Goal: Transaction & Acquisition: Purchase product/service

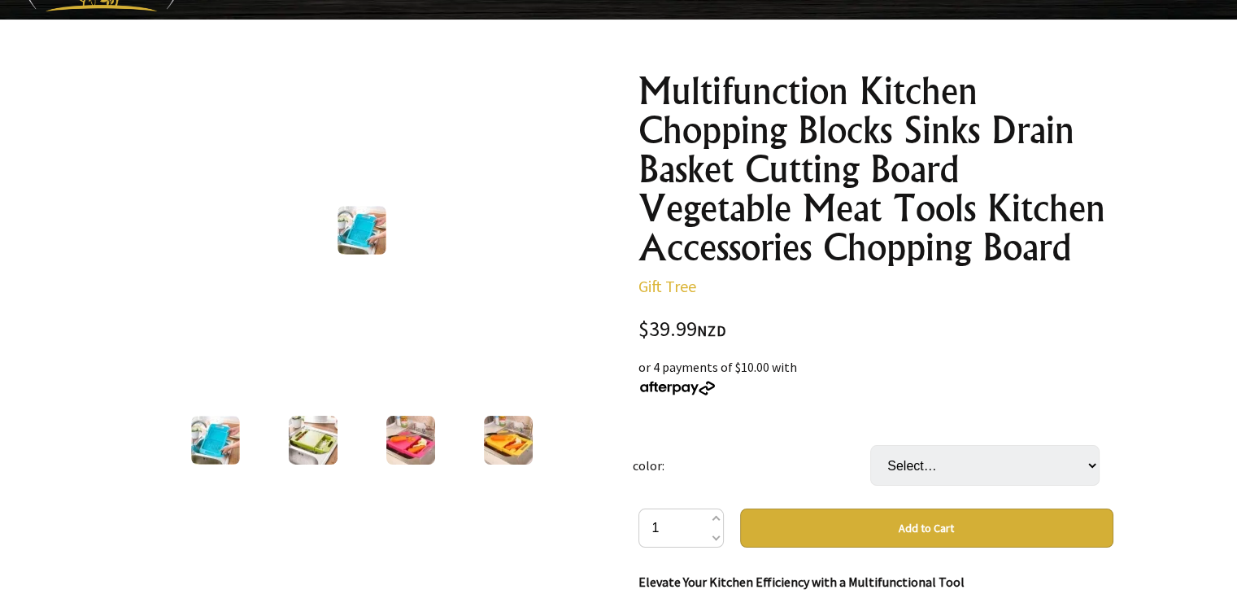
scroll to position [73, 0]
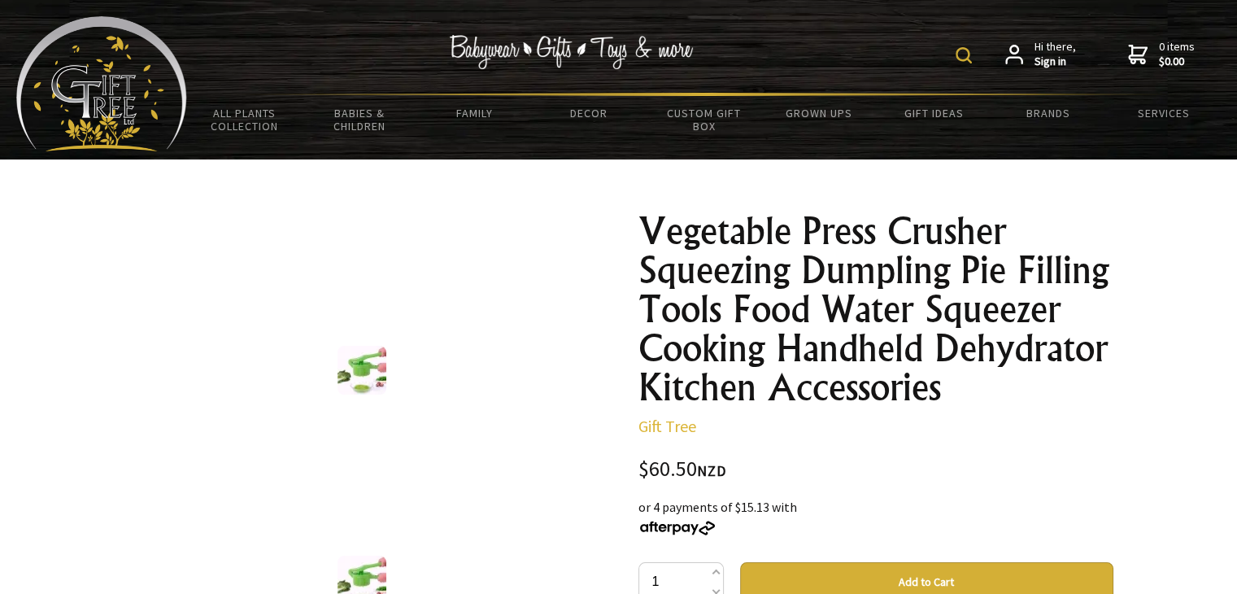
click at [1091, 369] on h1 "Vegetable Press Crusher Squeezing Dumpling Pie Filling Tools Food Water Squeeze…" at bounding box center [876, 309] width 475 height 195
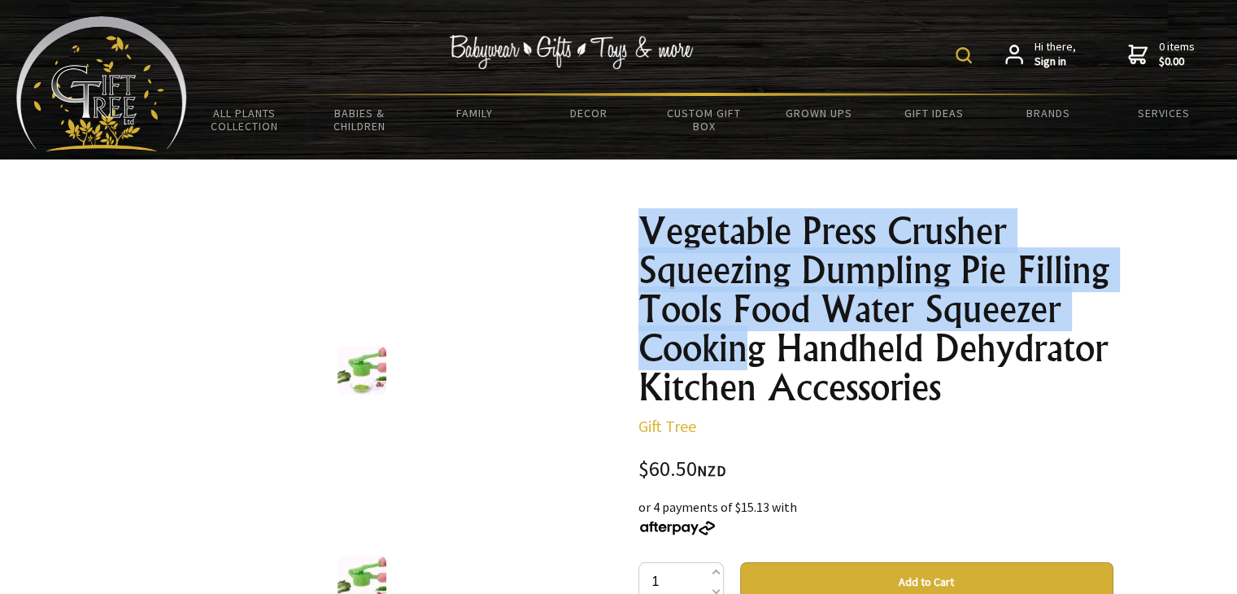
drag, startPoint x: 1137, startPoint y: 349, endPoint x: 765, endPoint y: 326, distance: 373.3
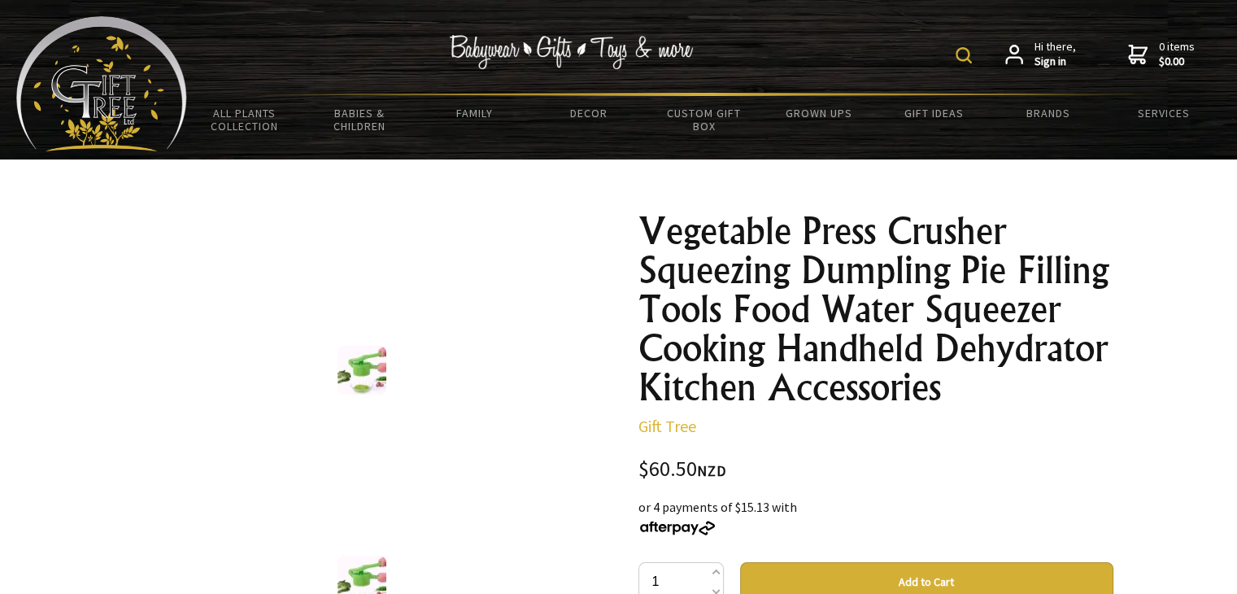
click at [744, 340] on h1 "Vegetable Press Crusher Squeezing Dumpling Pie Filling Tools Food Water Squeeze…" at bounding box center [876, 309] width 475 height 195
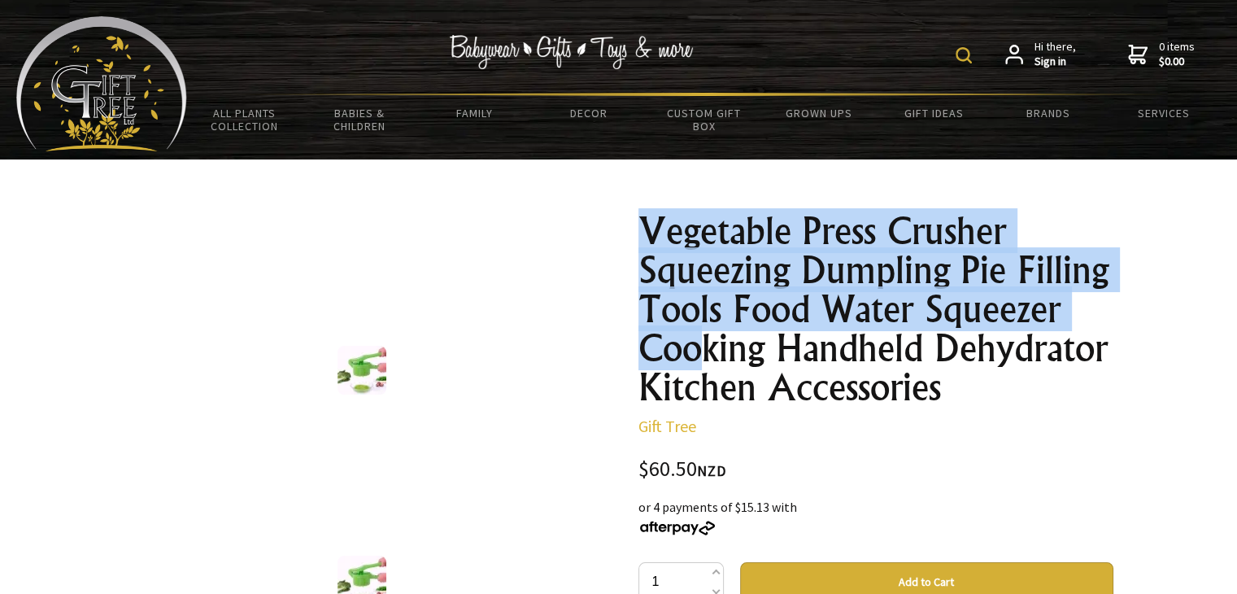
drag, startPoint x: 1126, startPoint y: 343, endPoint x: 772, endPoint y: 334, distance: 354.0
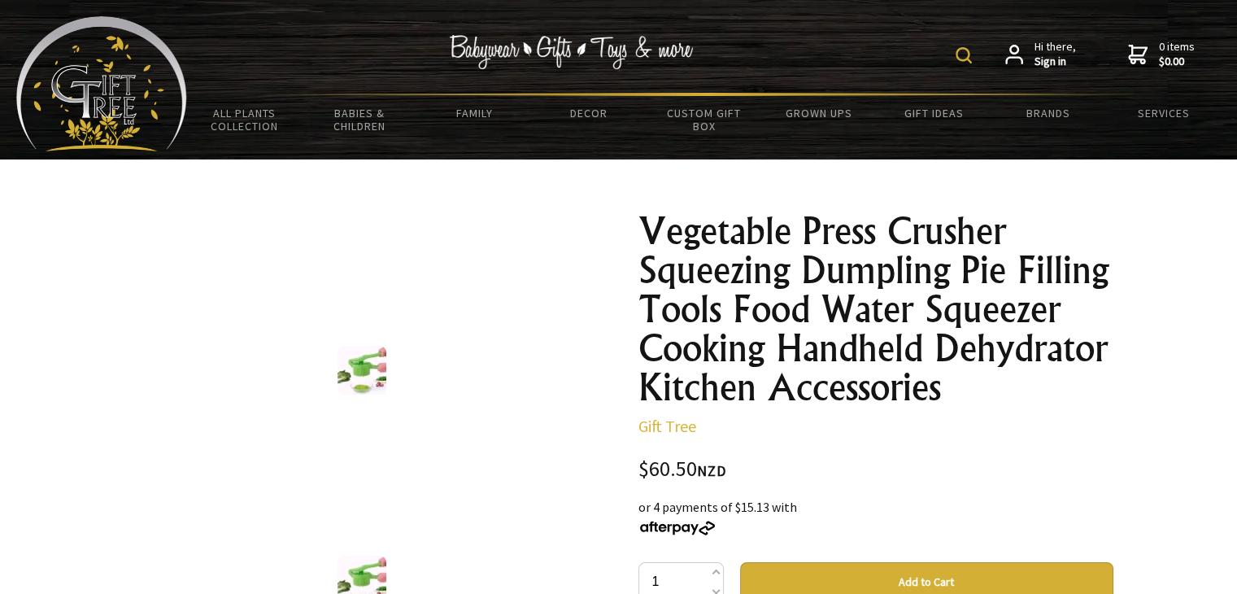
drag, startPoint x: 984, startPoint y: 362, endPoint x: 775, endPoint y: 328, distance: 212.7
click at [984, 361] on h1 "Vegetable Press Crusher Squeezing Dumpling Pie Filling Tools Food Water Squeeze…" at bounding box center [876, 309] width 475 height 195
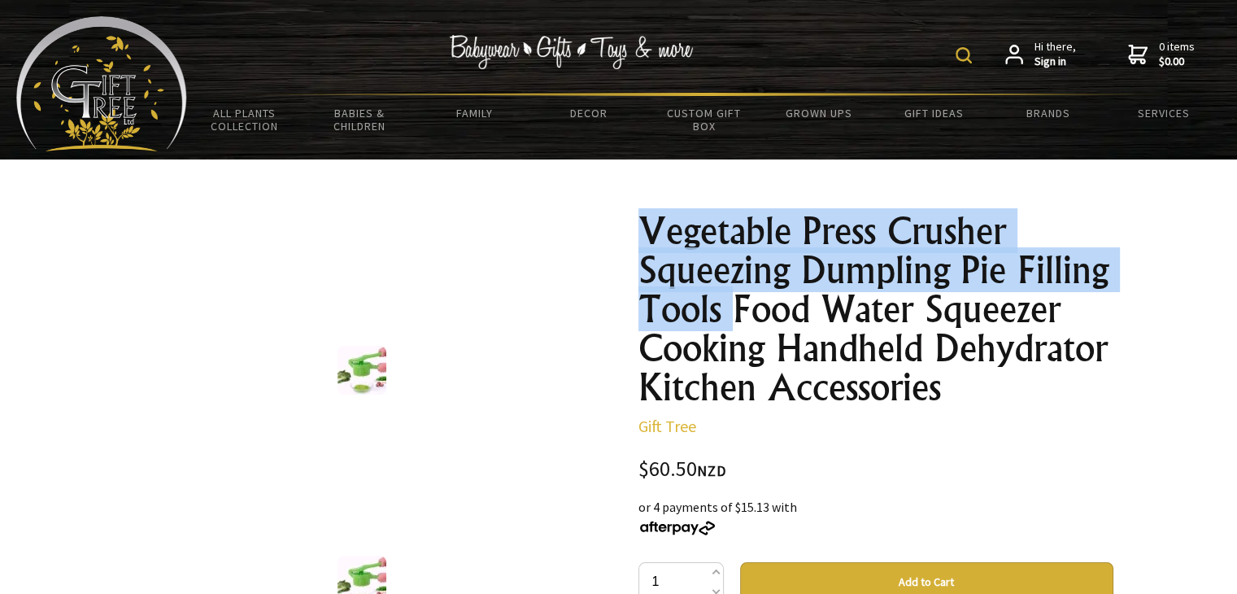
drag, startPoint x: 730, startPoint y: 316, endPoint x: 1139, endPoint y: 362, distance: 411.9
drag, startPoint x: 1139, startPoint y: 362, endPoint x: 1127, endPoint y: 356, distance: 13.8
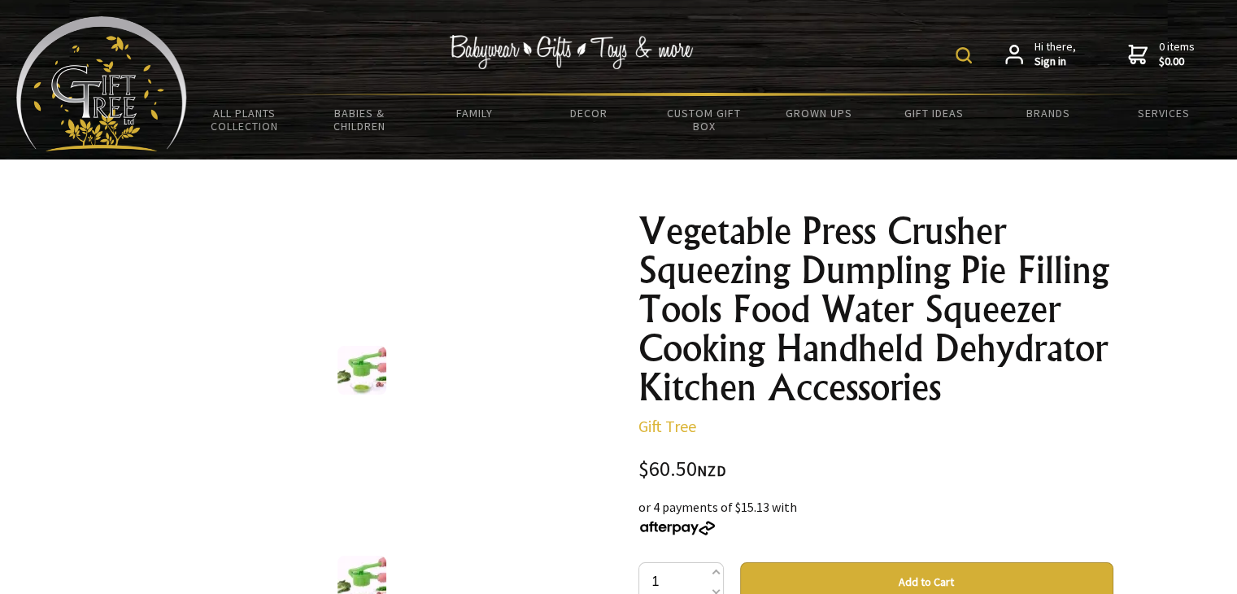
click at [960, 339] on h1 "Vegetable Press Crusher Squeezing Dumpling Pie Filling Tools Food Water Squeeze…" at bounding box center [876, 309] width 475 height 195
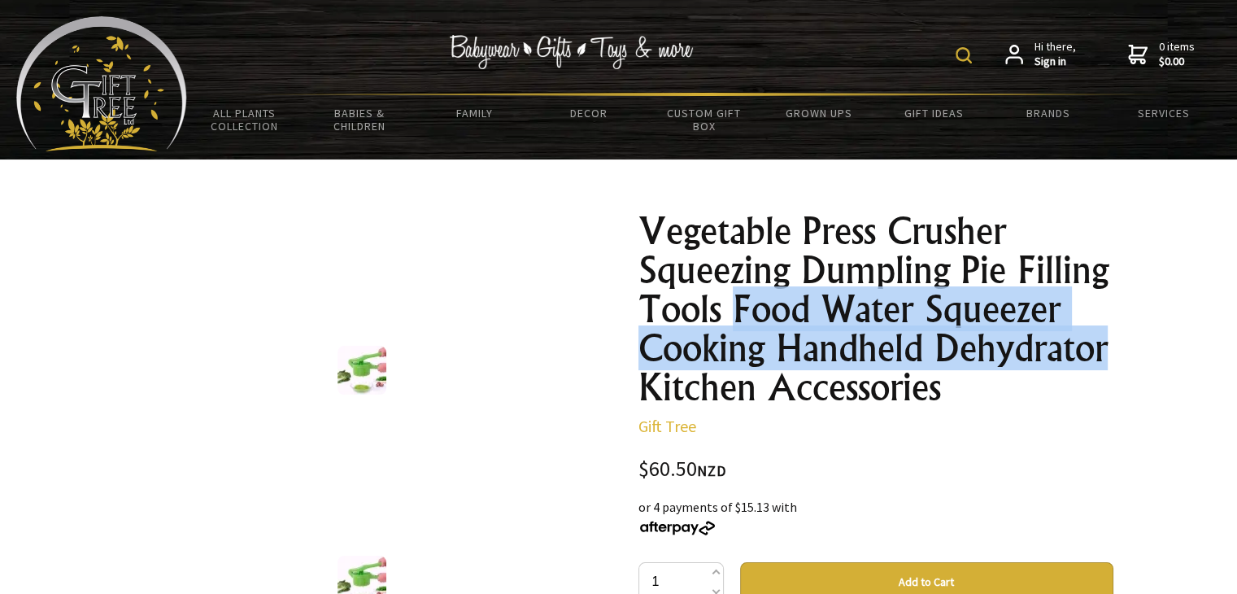
drag, startPoint x: 736, startPoint y: 297, endPoint x: 1115, endPoint y: 344, distance: 381.3
copy h1 "Food Water Squeezer Cooking Handheld Dehydrator"
